Goal: Check status: Check status

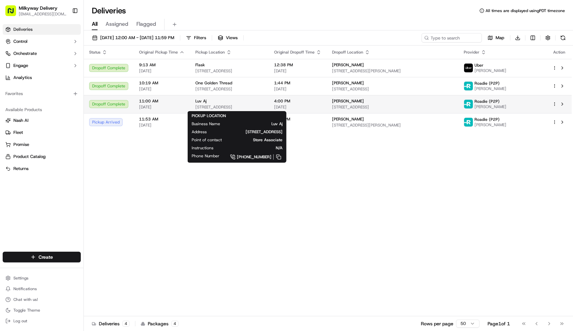
click at [226, 104] on div "Luv Aj [STREET_ADDRESS]" at bounding box center [229, 104] width 68 height 11
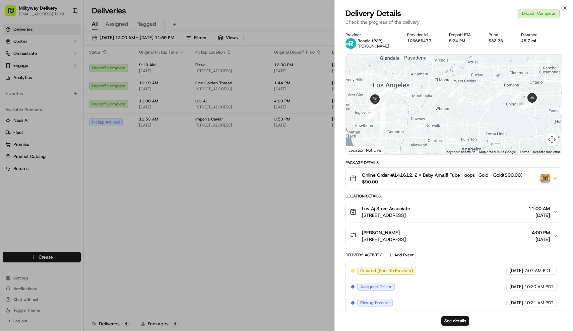
click at [545, 179] on img "button" at bounding box center [545, 178] width 9 height 9
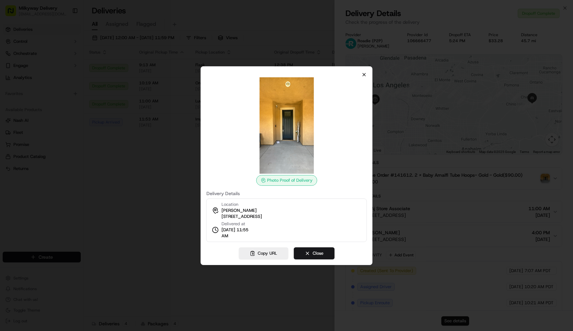
click at [366, 74] on icon "button" at bounding box center [364, 74] width 5 height 5
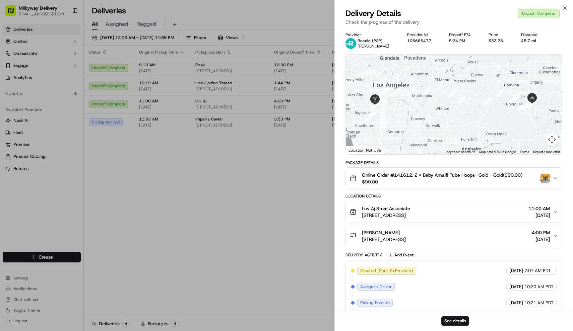
click at [477, 178] on span "Online Order #141612. 2 x Baby Amalfi Tube Hoops- Gold - Gold($90.00)" at bounding box center [442, 175] width 161 height 7
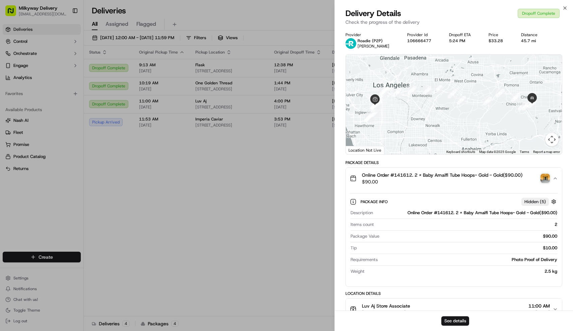
click at [477, 178] on span "Online Order #141612. 2 x Baby Amalfi Tube Hoops- Gold - Gold($90.00)" at bounding box center [442, 175] width 161 height 7
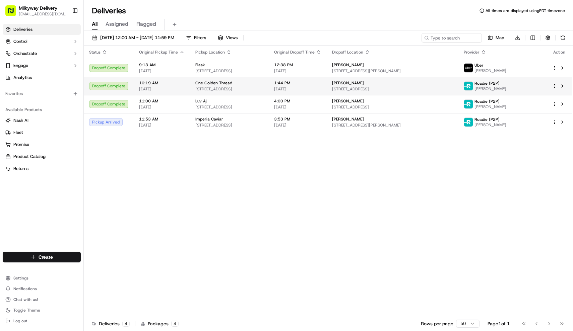
click at [225, 85] on span "One Golden Thread" at bounding box center [213, 82] width 37 height 5
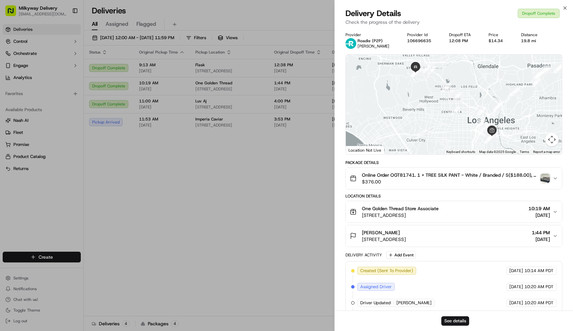
click at [549, 177] on img "button" at bounding box center [545, 178] width 9 height 9
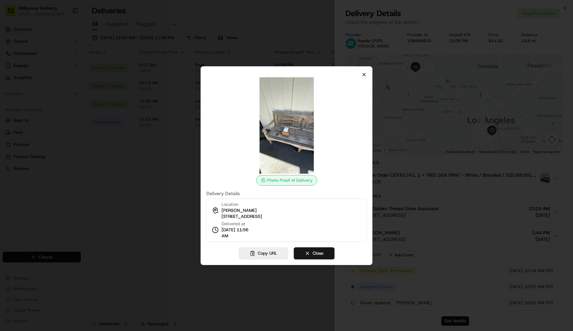
click at [364, 73] on icon "button" at bounding box center [364, 74] width 5 height 5
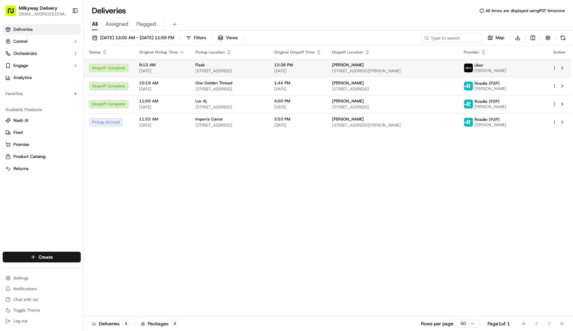
click at [254, 63] on div "Flask" at bounding box center [229, 64] width 68 height 5
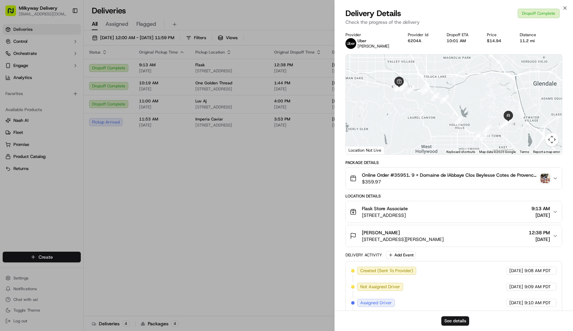
click at [550, 180] on img "button" at bounding box center [545, 178] width 9 height 9
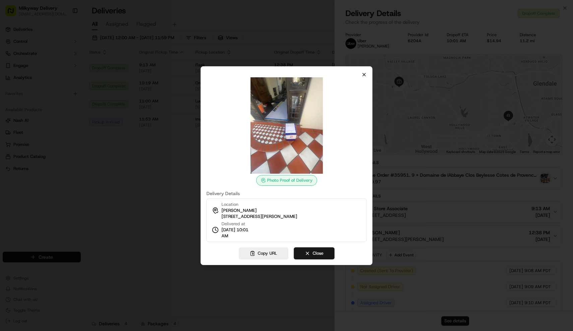
click at [364, 73] on icon "button" at bounding box center [364, 74] width 5 height 5
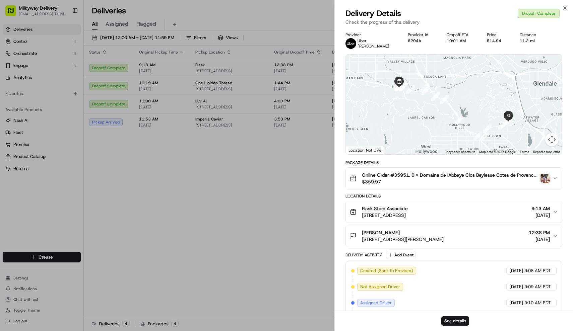
click at [483, 176] on span "Online Order #35951. 9 x Domaine de lAbbaye Clos Beylesse Cotes de Provence Ros…" at bounding box center [450, 175] width 176 height 7
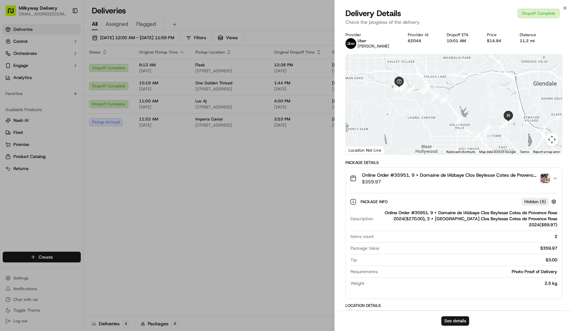
click at [483, 176] on span "Online Order #35951. 9 x Domaine de lAbbaye Clos Beylesse Cotes de Provence Ros…" at bounding box center [450, 175] width 176 height 7
